Goal: Task Accomplishment & Management: Use online tool/utility

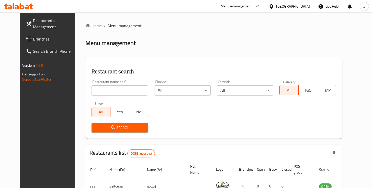
click at [124, 92] on input "search" at bounding box center [119, 91] width 56 height 10
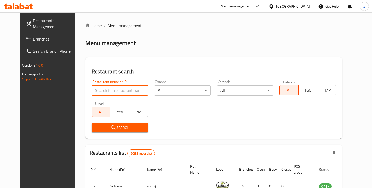
type input "everyday"
click button "Search" at bounding box center [119, 127] width 56 height 9
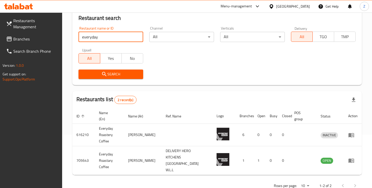
scroll to position [57, 0]
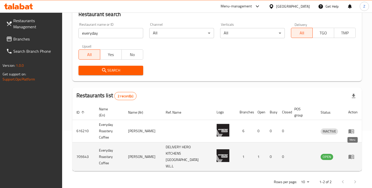
click at [352, 156] on icon "enhanced table" at bounding box center [352, 157] width 2 height 2
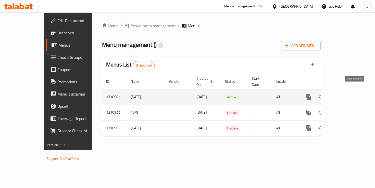
click at [349, 94] on icon "enhanced table" at bounding box center [346, 97] width 6 height 6
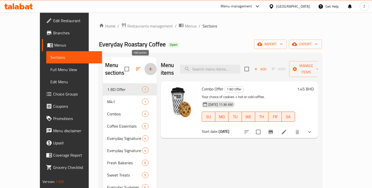
click at [147, 66] on icon "button" at bounding box center [150, 69] width 6 height 6
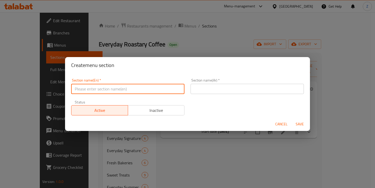
click at [130, 92] on input "text" at bounding box center [127, 89] width 113 height 10
type input "1.5 BD offer"
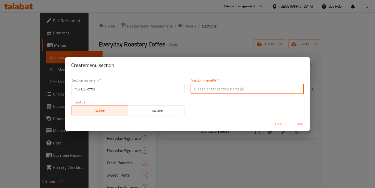
click at [207, 92] on input "text" at bounding box center [247, 89] width 113 height 10
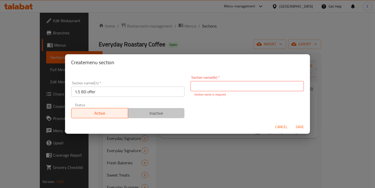
click at [158, 110] on span "Inactive" at bounding box center [156, 113] width 53 height 7
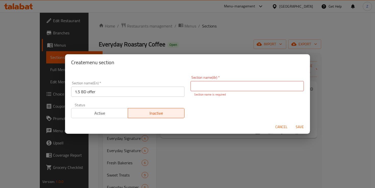
click at [214, 85] on input "text" at bounding box center [247, 86] width 113 height 10
type input "عرض 1.5 دب"
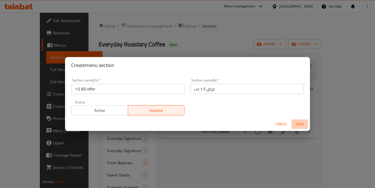
click at [299, 127] on span "Save" at bounding box center [300, 124] width 12 height 6
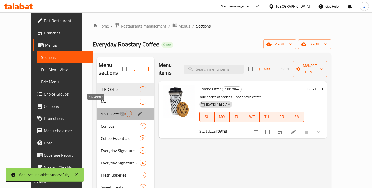
click at [103, 111] on span "1.5 BD offer" at bounding box center [110, 114] width 18 height 6
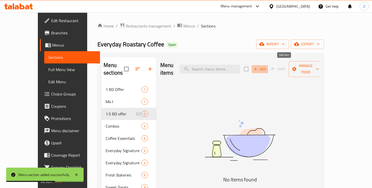
click at [266, 66] on span "Add" at bounding box center [260, 69] width 14 height 6
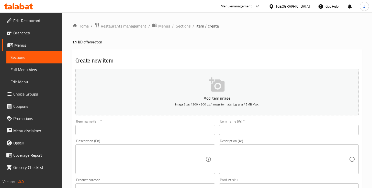
click at [218, 97] on p "Add item image" at bounding box center [216, 98] width 267 height 6
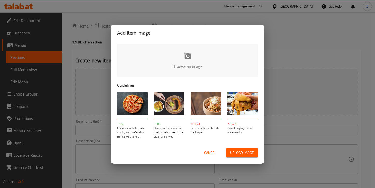
click at [190, 59] on input "file" at bounding box center [360, 68] width 486 height 48
click at [185, 60] on input "file" at bounding box center [360, 68] width 486 height 48
type input "C:\fakepath\c4915daa-1d9c-4661-82c1-0c56ea071549.png"
click at [197, 58] on input "file" at bounding box center [360, 68] width 486 height 48
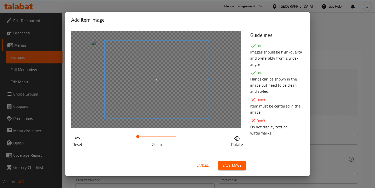
click at [212, 119] on div at bounding box center [156, 79] width 170 height 97
click at [182, 105] on span at bounding box center [149, 80] width 103 height 78
click at [228, 168] on span "Save image" at bounding box center [232, 166] width 19 height 6
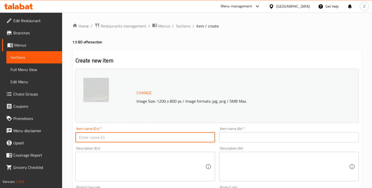
click at [135, 141] on input "text" at bounding box center [144, 138] width 139 height 10
click at [134, 138] on input "Your choice of Coffee + Croissant or Muffin" at bounding box center [144, 138] width 139 height 10
click at [136, 138] on input "Your choice of Coffee + Croissante or Muffin" at bounding box center [144, 138] width 139 height 10
type input "Your choice of Coffee + Croissant or Muffin"
click at [241, 141] on input "text" at bounding box center [288, 138] width 139 height 10
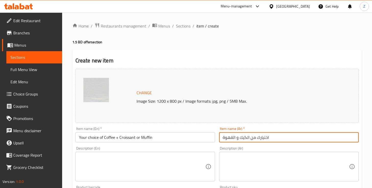
drag, startPoint x: 240, startPoint y: 138, endPoint x: 245, endPoint y: 138, distance: 5.1
click at [245, 138] on input "اختيارك من الكيك و القهوة" at bounding box center [288, 138] width 139 height 10
drag, startPoint x: 236, startPoint y: 139, endPoint x: 248, endPoint y: 138, distance: 12.3
click at [248, 138] on input "اختيارك من الكيك و القهوة" at bounding box center [288, 138] width 139 height 10
click at [223, 137] on input "اختيارك من القهوة" at bounding box center [288, 138] width 139 height 10
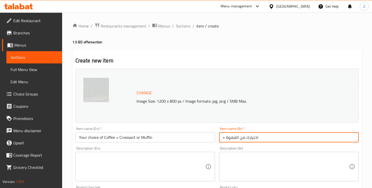
click at [224, 138] on input "+ اختيارك من القهوة" at bounding box center [288, 138] width 139 height 10
click at [225, 138] on input "+ اختيارك من القهوة" at bounding box center [288, 138] width 139 height 10
type input "+ اختيارك من القهوة"
click at [237, 136] on input "+ اختيارك من القهوة" at bounding box center [288, 138] width 139 height 10
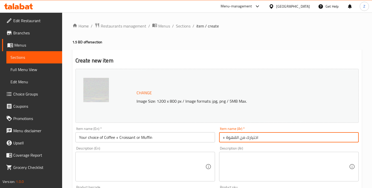
click at [237, 136] on input "+ اختيارك من القهوة" at bounding box center [288, 138] width 139 height 10
click at [238, 136] on input "+ اختيارك من القهوة" at bounding box center [288, 138] width 139 height 10
type input "آ"
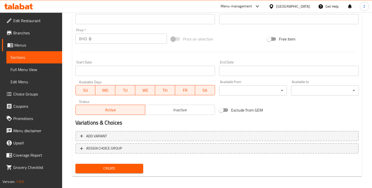
scroll to position [180, 0]
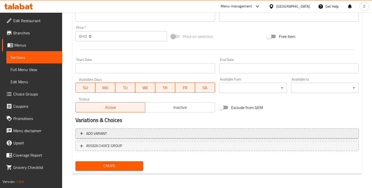
type input "اختيارك من القهوة مع الكرواسون او المافن"
click at [107, 136] on span "Add variant" at bounding box center [217, 134] width 274 height 6
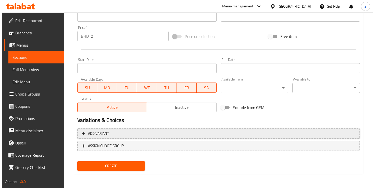
scroll to position [176, 0]
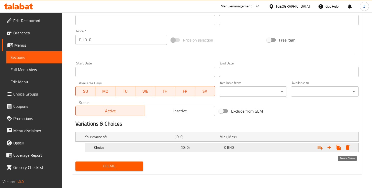
click at [348, 148] on icon "Expand" at bounding box center [348, 148] width 4 height 5
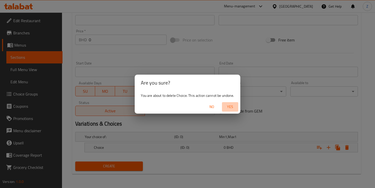
click at [233, 108] on span "Yes" at bounding box center [230, 107] width 12 height 6
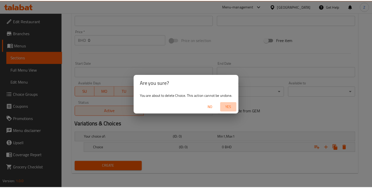
scroll to position [175, 0]
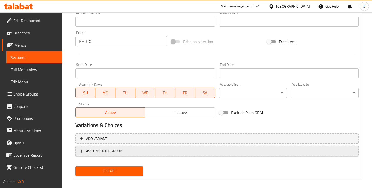
click at [88, 152] on span "ASSIGN CHOICE GROUP" at bounding box center [104, 151] width 36 height 6
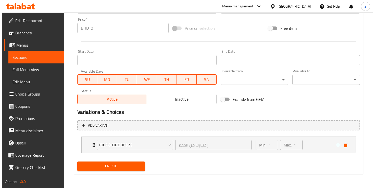
scroll to position [188, 0]
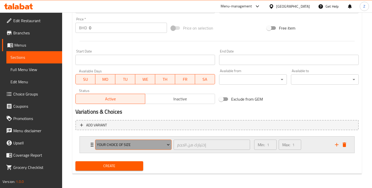
click at [165, 145] on span "Your Choice Of Size" at bounding box center [133, 145] width 73 height 6
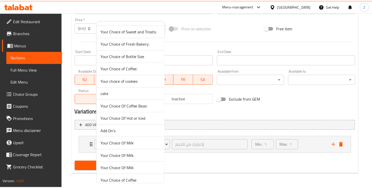
scroll to position [0, 0]
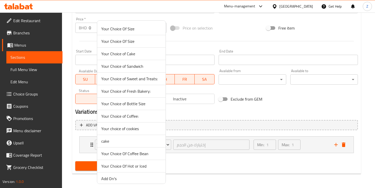
click at [132, 117] on span "Your Choice of Coffee:" at bounding box center [131, 116] width 60 height 6
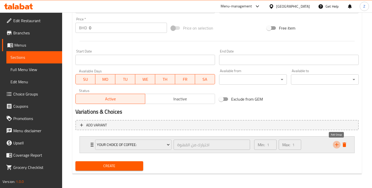
click at [335, 146] on icon "add" at bounding box center [336, 145] width 6 height 6
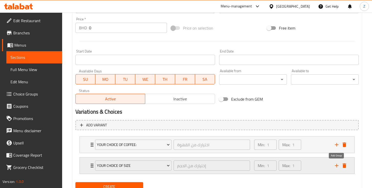
click at [335, 167] on icon "add" at bounding box center [336, 166] width 6 height 6
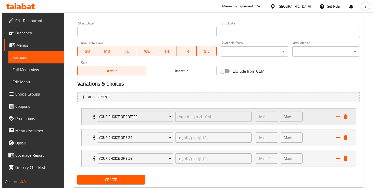
scroll to position [230, 0]
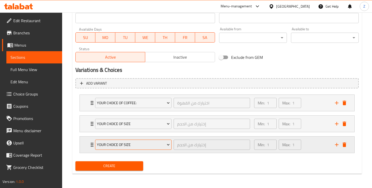
click at [148, 146] on span "Your Choice Of Size" at bounding box center [133, 145] width 73 height 6
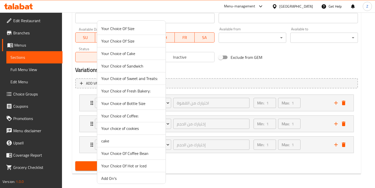
scroll to position [0, 0]
click at [146, 92] on span "Your Choice of Fresh Bakery:" at bounding box center [131, 91] width 60 height 6
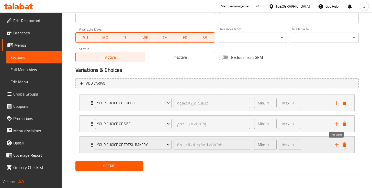
click at [337, 146] on icon "add" at bounding box center [336, 145] width 6 height 6
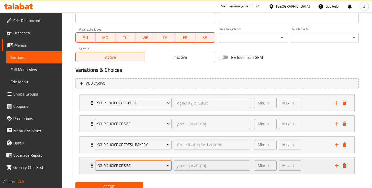
click at [121, 168] on span "Your Choice Of Size" at bounding box center [133, 166] width 73 height 6
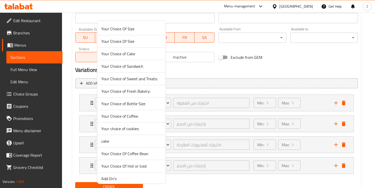
click at [265, 73] on div at bounding box center [187, 94] width 375 height 188
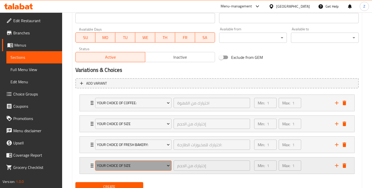
click at [167, 168] on icon "Expand" at bounding box center [167, 165] width 5 height 5
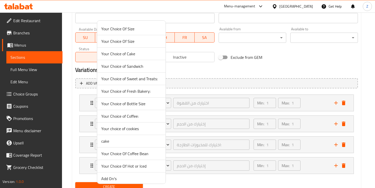
click at [200, 168] on div at bounding box center [187, 94] width 375 height 188
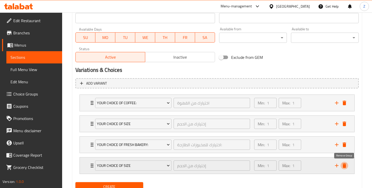
click at [344, 167] on icon "delete" at bounding box center [344, 166] width 4 height 5
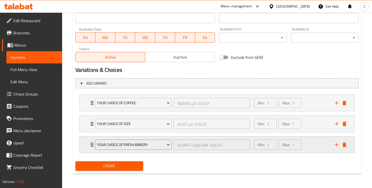
click at [157, 143] on span "Your Choice of Fresh Bakery:" at bounding box center [133, 145] width 73 height 6
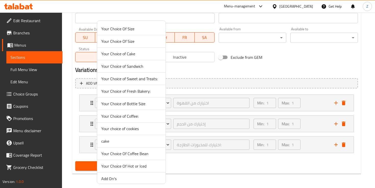
click at [204, 147] on div at bounding box center [187, 94] width 375 height 188
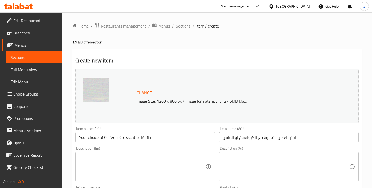
click at [157, 59] on h2 "Create new item" at bounding box center [216, 61] width 283 height 8
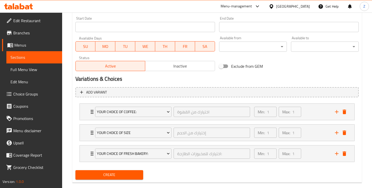
scroll to position [230, 0]
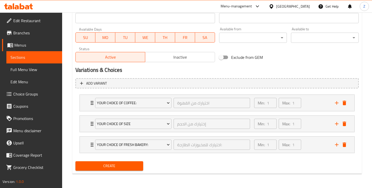
click at [135, 167] on span "Create" at bounding box center [109, 166] width 60 height 6
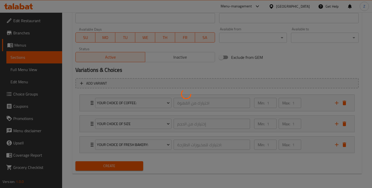
click at [171, 60] on div at bounding box center [186, 94] width 372 height 188
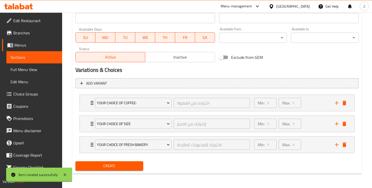
scroll to position [223, 0]
click at [175, 56] on span "Inactive" at bounding box center [180, 57] width 66 height 7
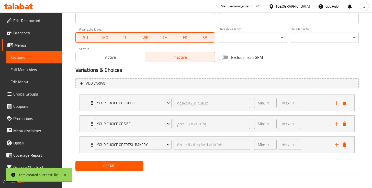
click at [191, 74] on div "Variations & Choices" at bounding box center [216, 70] width 287 height 12
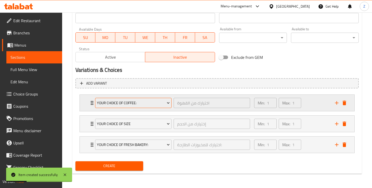
click at [166, 102] on icon "Expand" at bounding box center [167, 103] width 5 height 5
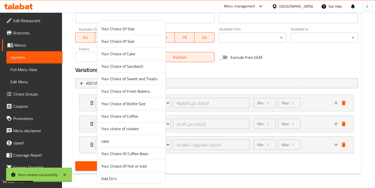
click at [196, 78] on div at bounding box center [187, 94] width 375 height 188
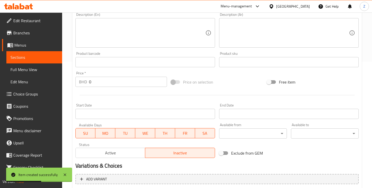
scroll to position [5, 0]
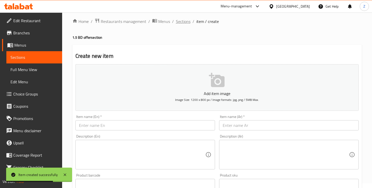
click at [186, 22] on span "Sections" at bounding box center [183, 21] width 15 height 6
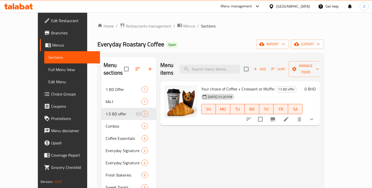
click at [255, 132] on div "Menu items Add Sort Manage items Your choice of Coffee + Croissant or Muffin 1.…" at bounding box center [238, 187] width 164 height 261
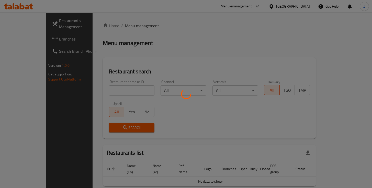
click at [119, 90] on div at bounding box center [186, 94] width 372 height 188
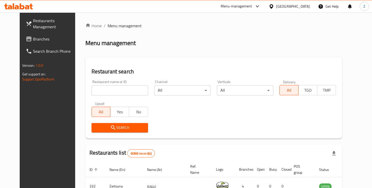
click at [114, 93] on input "search" at bounding box center [119, 91] width 56 height 10
type input "everyday"
click at [114, 91] on input "everyday" at bounding box center [119, 91] width 56 height 10
click at [119, 130] on span "Search" at bounding box center [120, 128] width 48 height 6
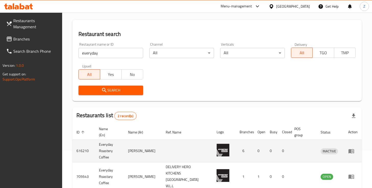
scroll to position [57, 0]
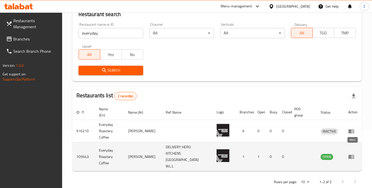
click at [351, 155] on icon "enhanced table" at bounding box center [351, 157] width 6 height 4
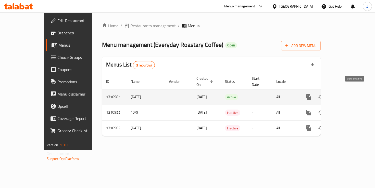
click at [348, 95] on icon "enhanced table" at bounding box center [346, 97] width 5 height 5
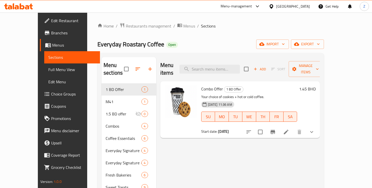
drag, startPoint x: 254, startPoint y: 89, endPoint x: 216, endPoint y: 89, distance: 37.8
click at [216, 94] on p "Your choice of cookies + hot or cold coffee." at bounding box center [249, 97] width 96 height 6
click at [243, 94] on p "Your choice of cookies + hot or cold coffee." at bounding box center [249, 97] width 96 height 6
